Goal: Go to known website: Access a specific website the user already knows

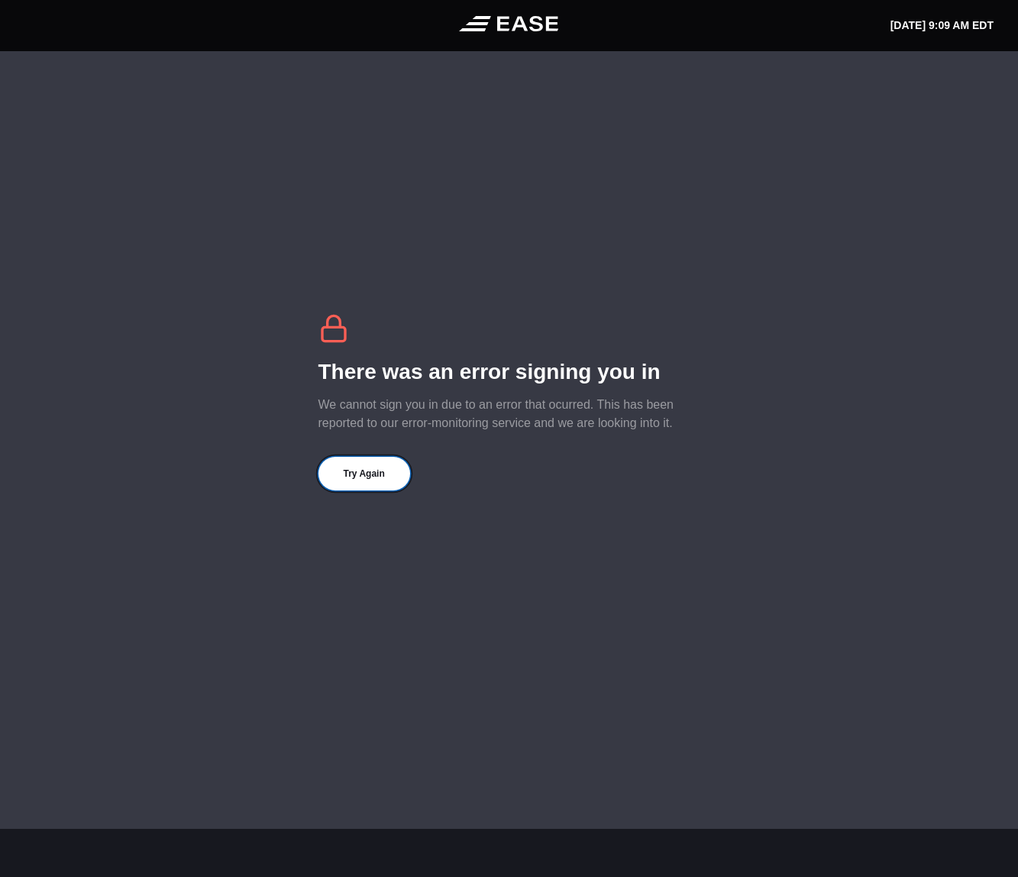
click at [341, 480] on button "Try Again" at bounding box center [364, 474] width 92 height 34
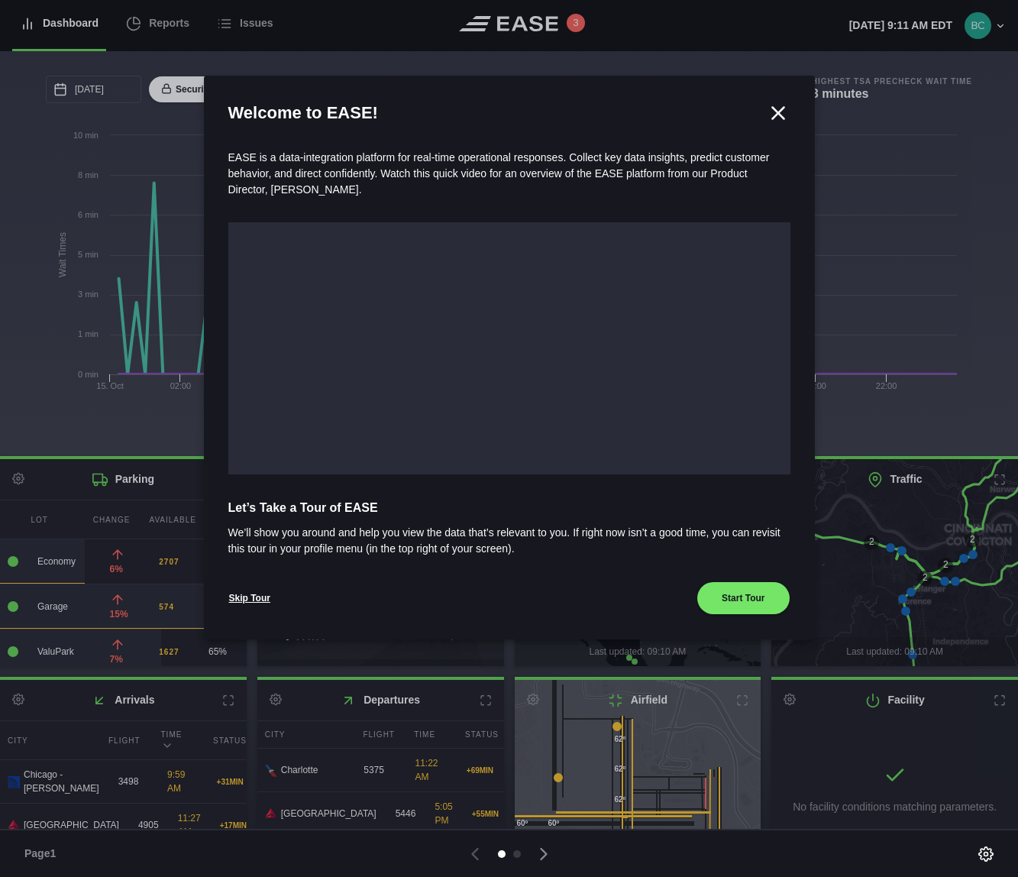
click at [771, 111] on icon at bounding box center [778, 113] width 23 height 23
